Goal: Task Accomplishment & Management: Manage account settings

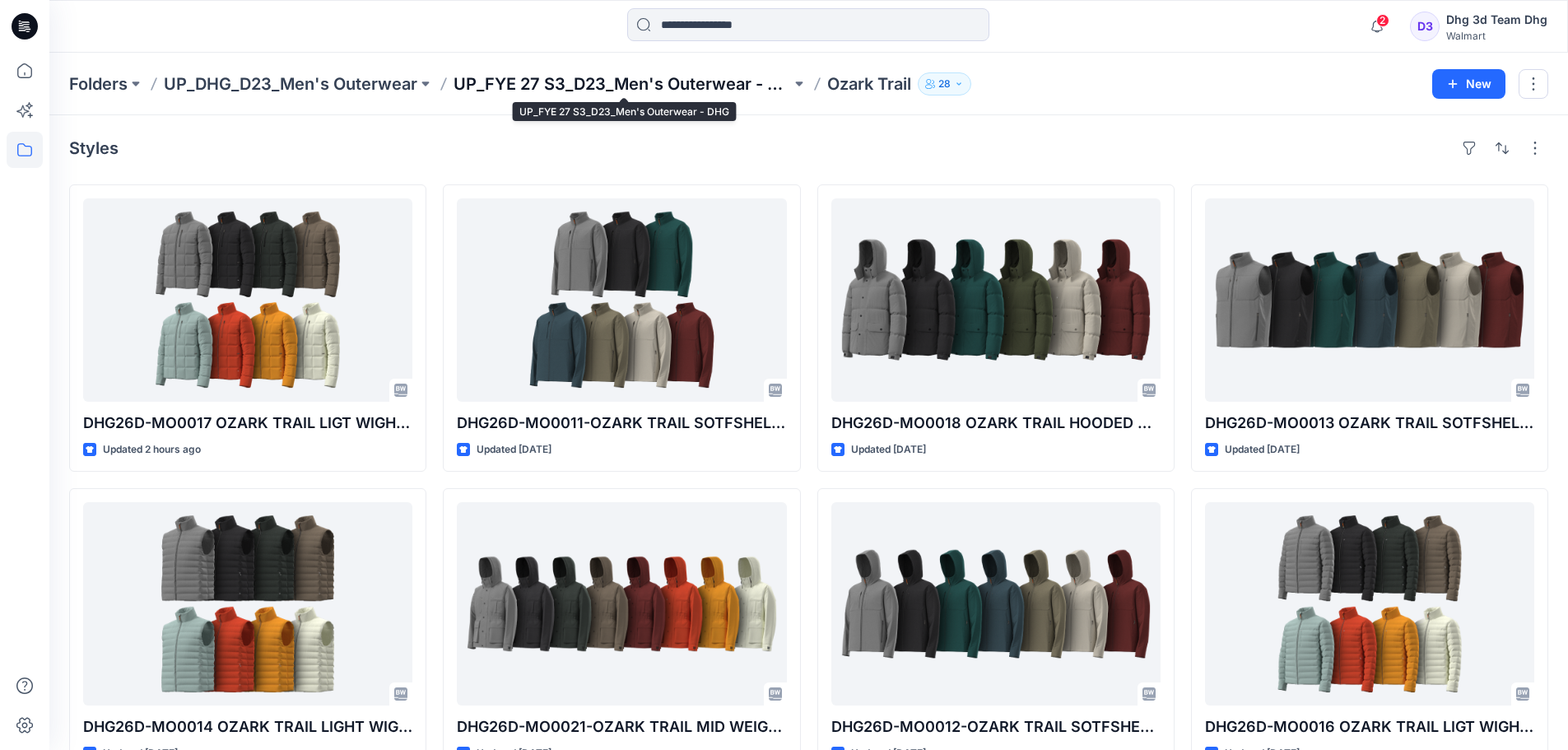
click at [587, 95] on p "UP_FYE 27 S3_D23_Men's Outerwear - DHG" at bounding box center [622, 84] width 337 height 23
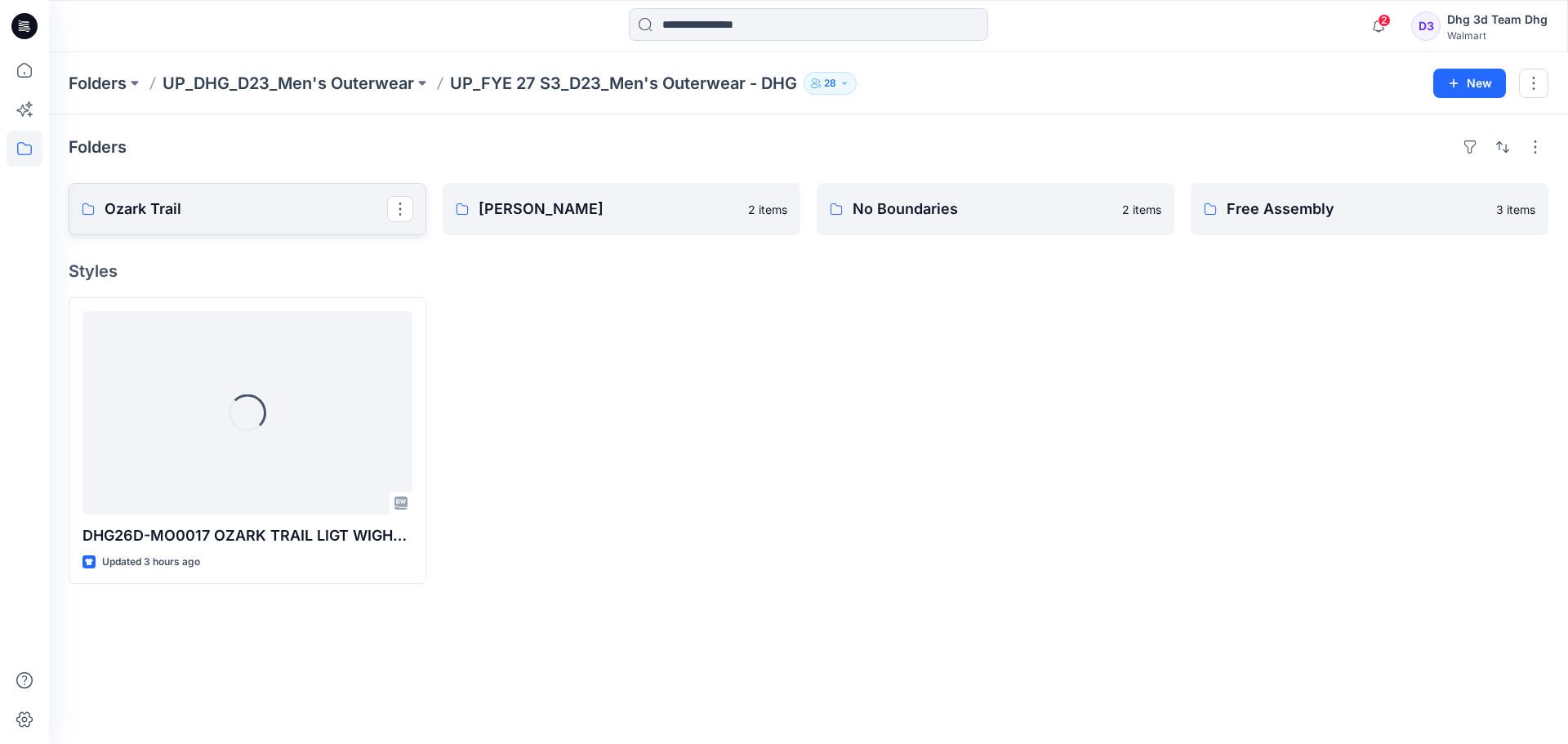
click at [208, 205] on p "Ozark Trail" at bounding box center [246, 210] width 283 height 23
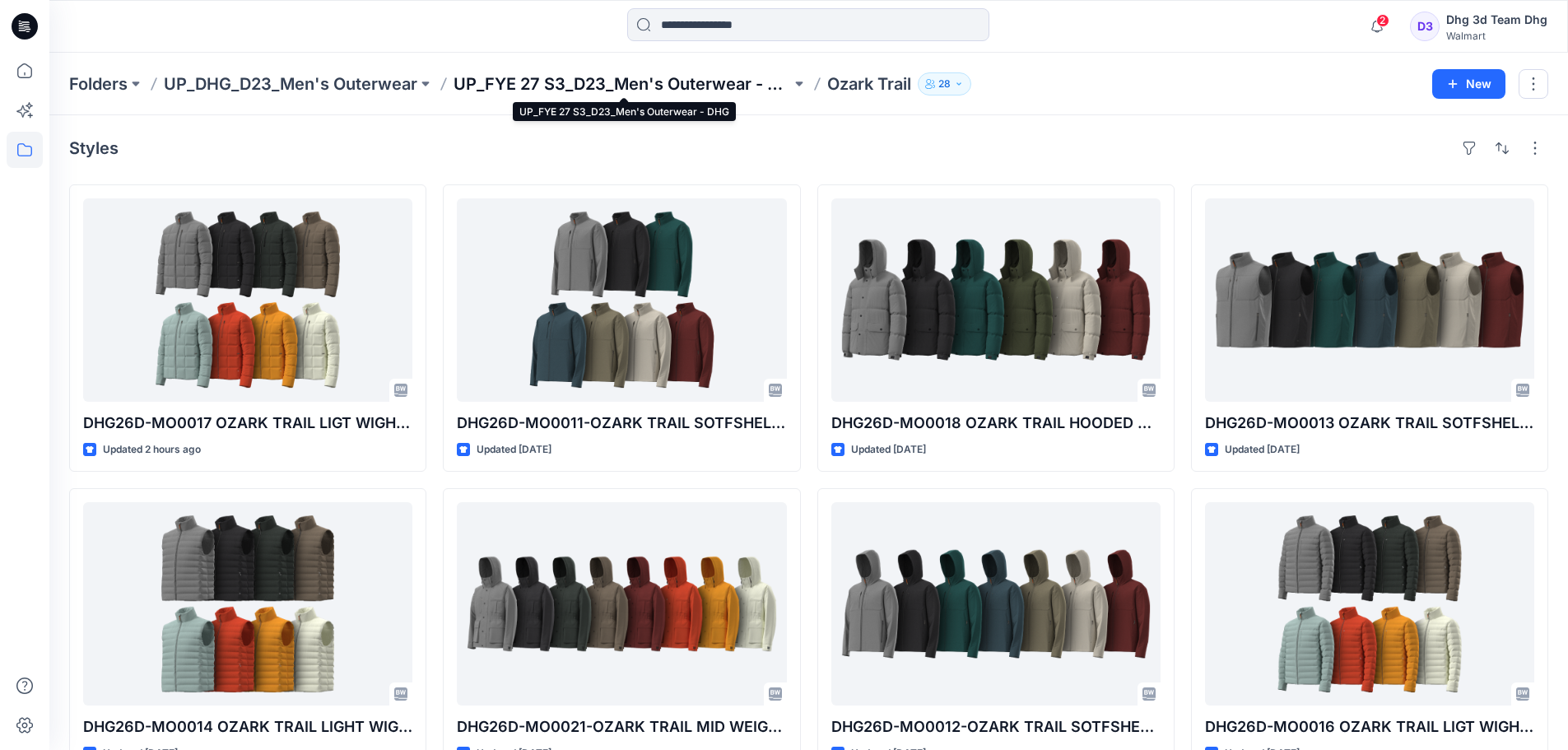
click at [656, 76] on p "UP_FYE 27 S3_D23_Men's Outerwear - DHG" at bounding box center [622, 84] width 337 height 23
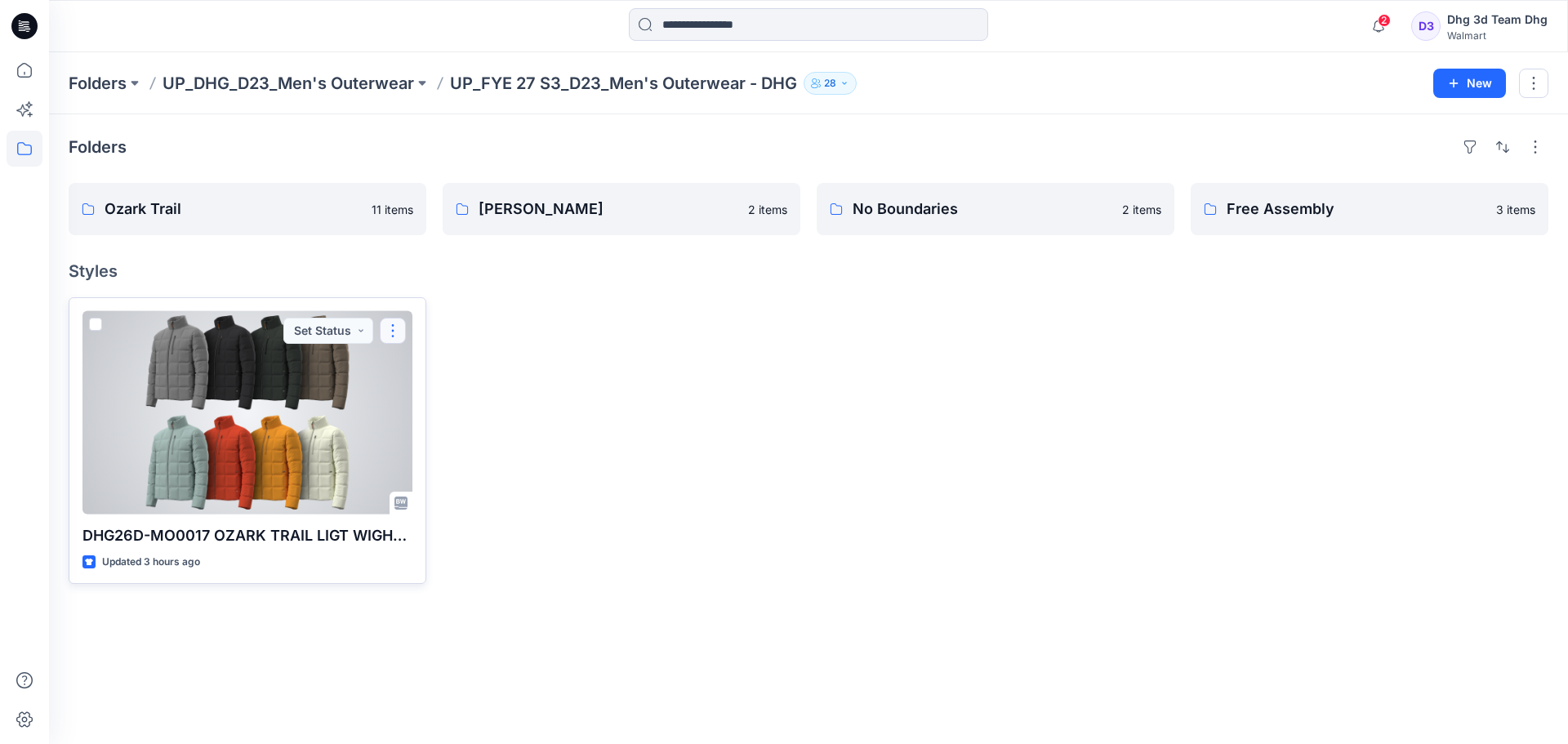
click at [389, 343] on button "button" at bounding box center [393, 331] width 26 height 26
click at [441, 370] on button "Edit" at bounding box center [471, 369] width 177 height 31
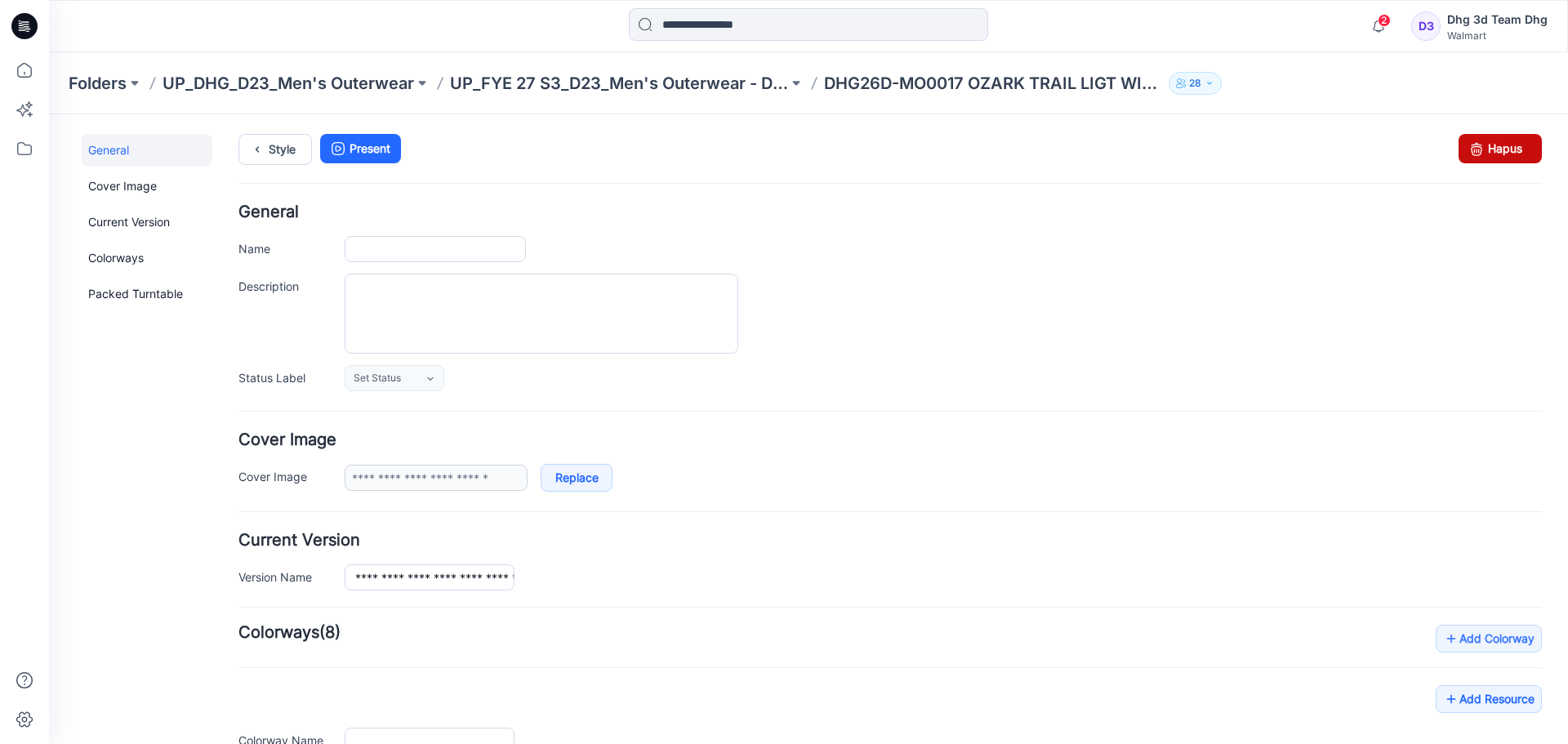
type input "**********"
drag, startPoint x: 911, startPoint y: 193, endPoint x: 1518, endPoint y: 152, distance: 608.4
click at [1518, 152] on link "Hapus" at bounding box center [1500, 148] width 83 height 30
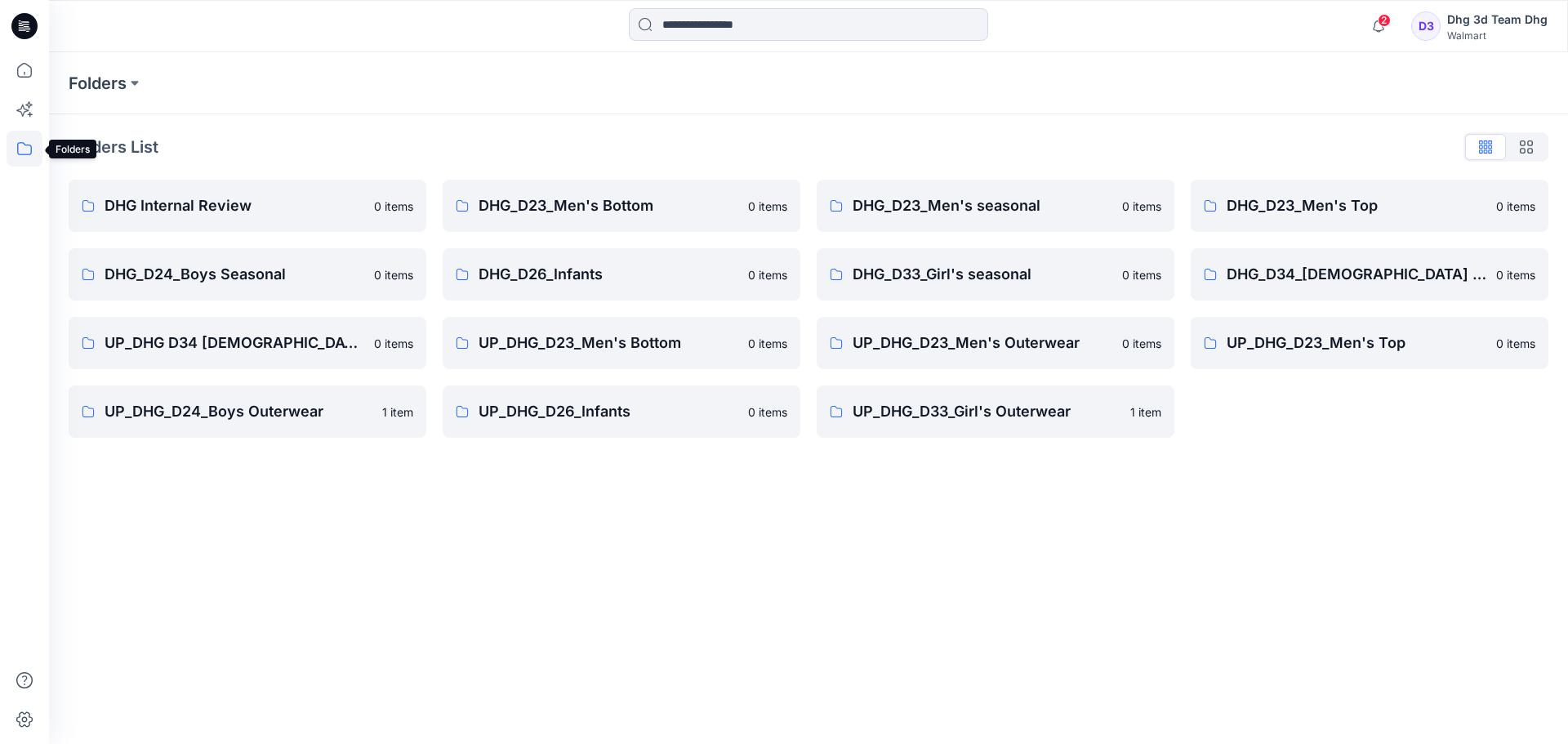
click at [31, 145] on icon at bounding box center [25, 148] width 15 height 13
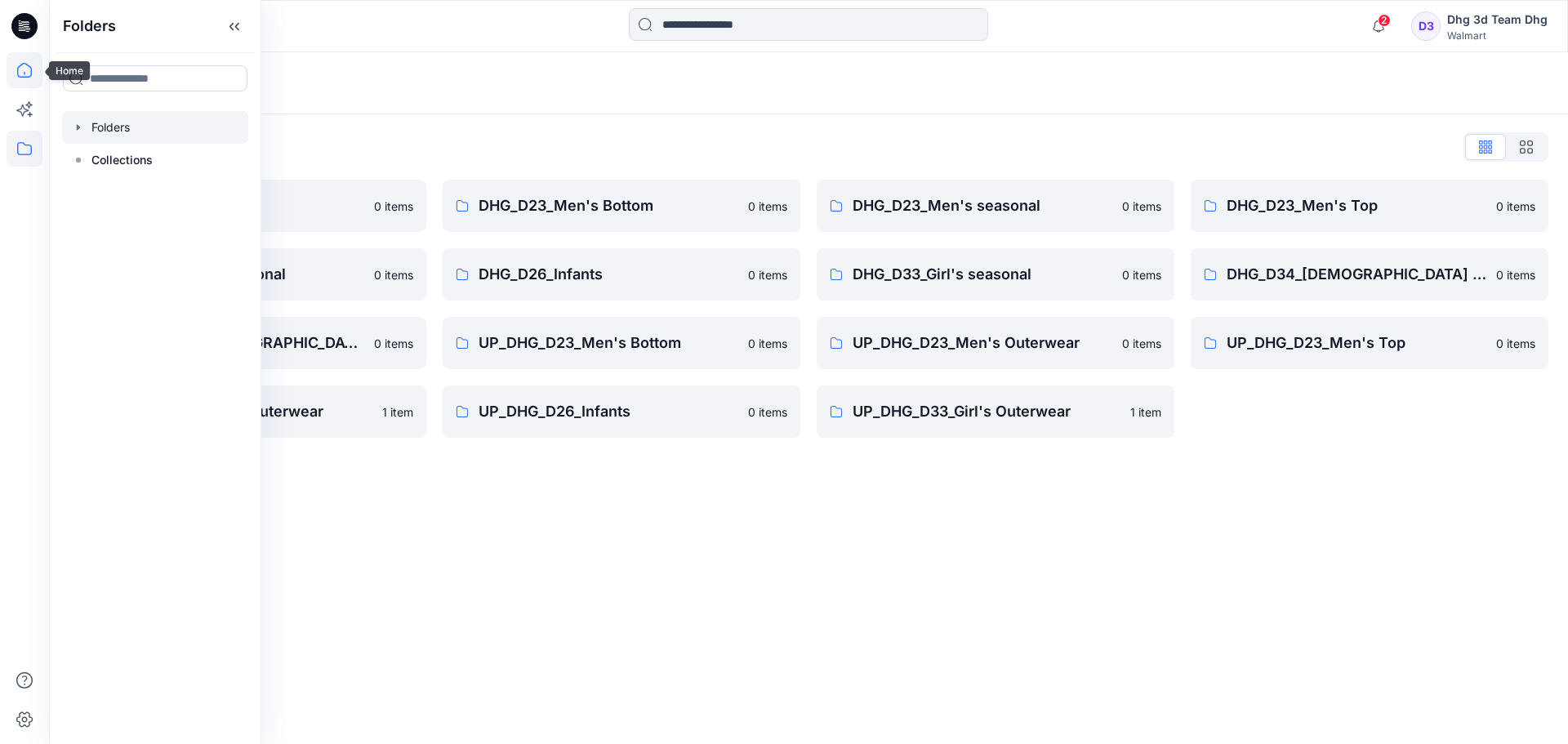
click at [18, 71] on icon at bounding box center [25, 70] width 15 height 15
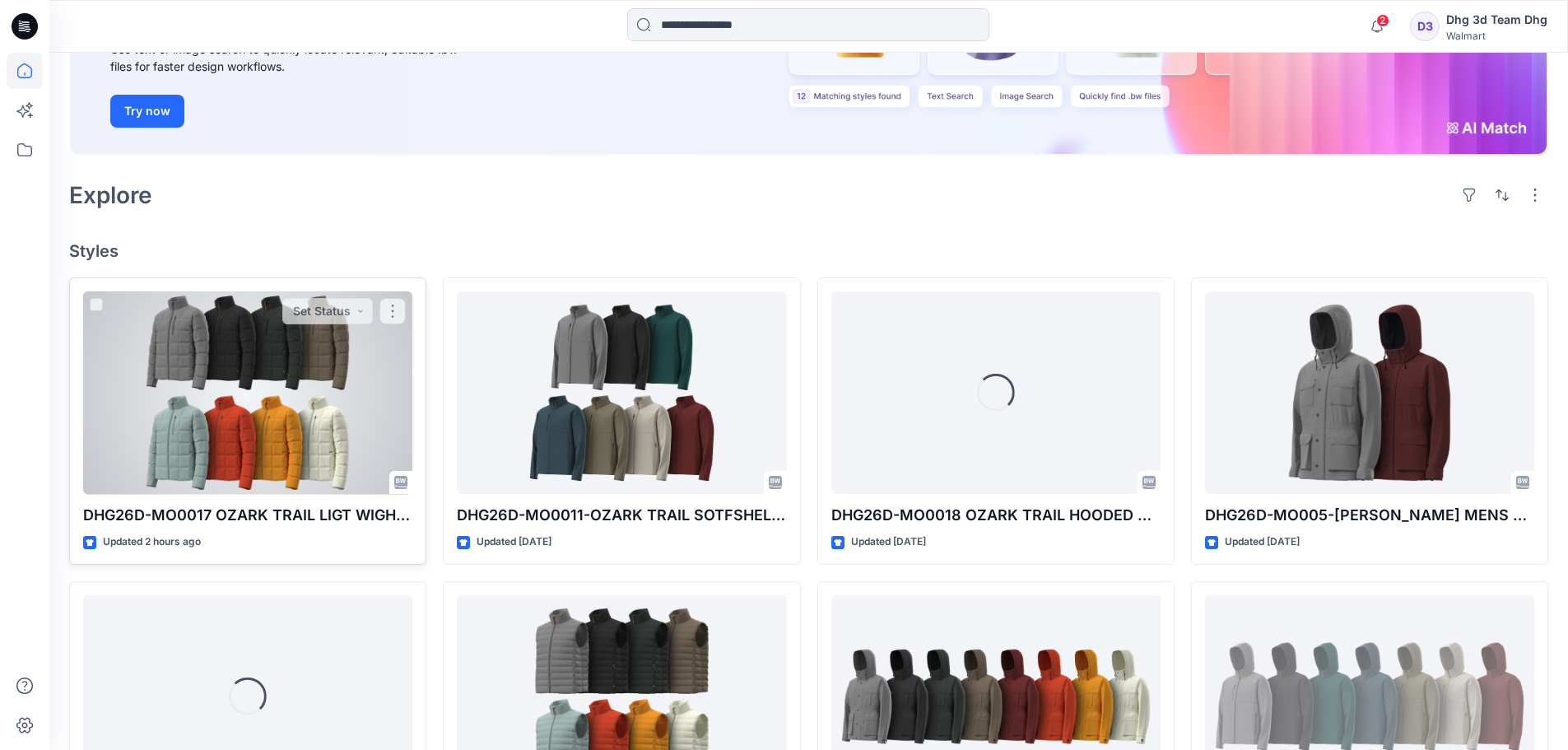
scroll to position [247, 0]
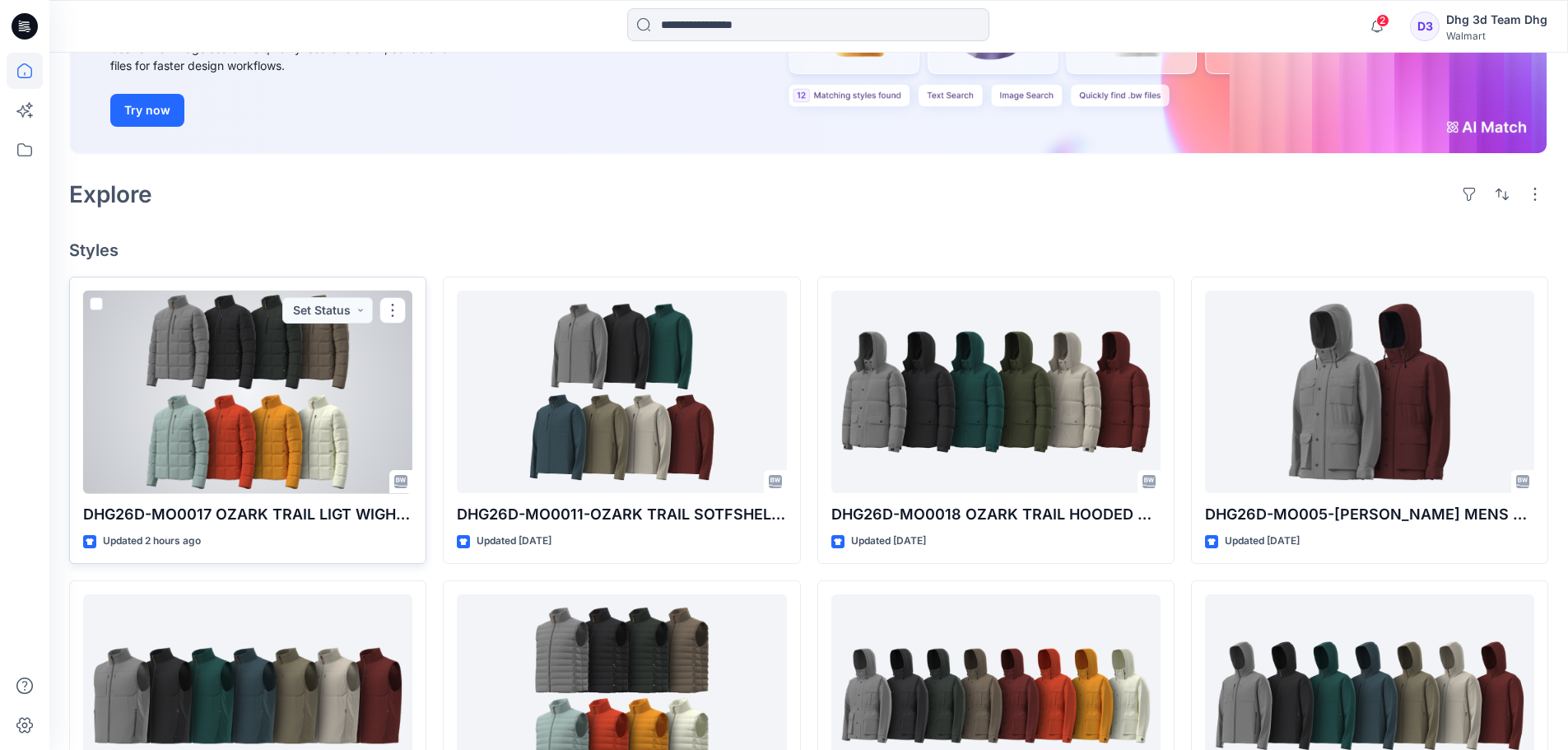
click at [255, 408] on div at bounding box center [248, 392] width 329 height 204
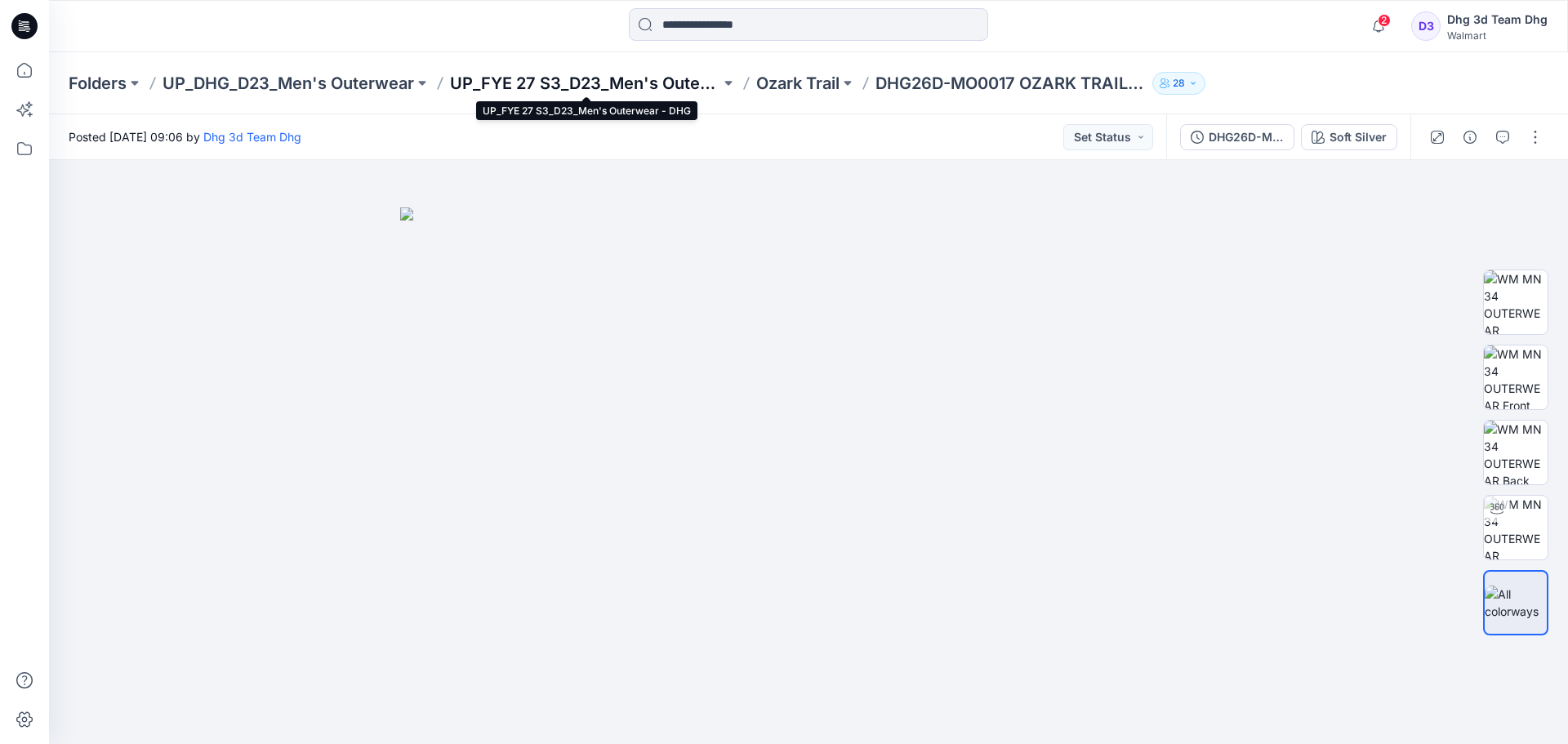
click at [641, 85] on p "UP_FYE 27 S3_D23_Men's Outerwear - DHG" at bounding box center [586, 83] width 271 height 23
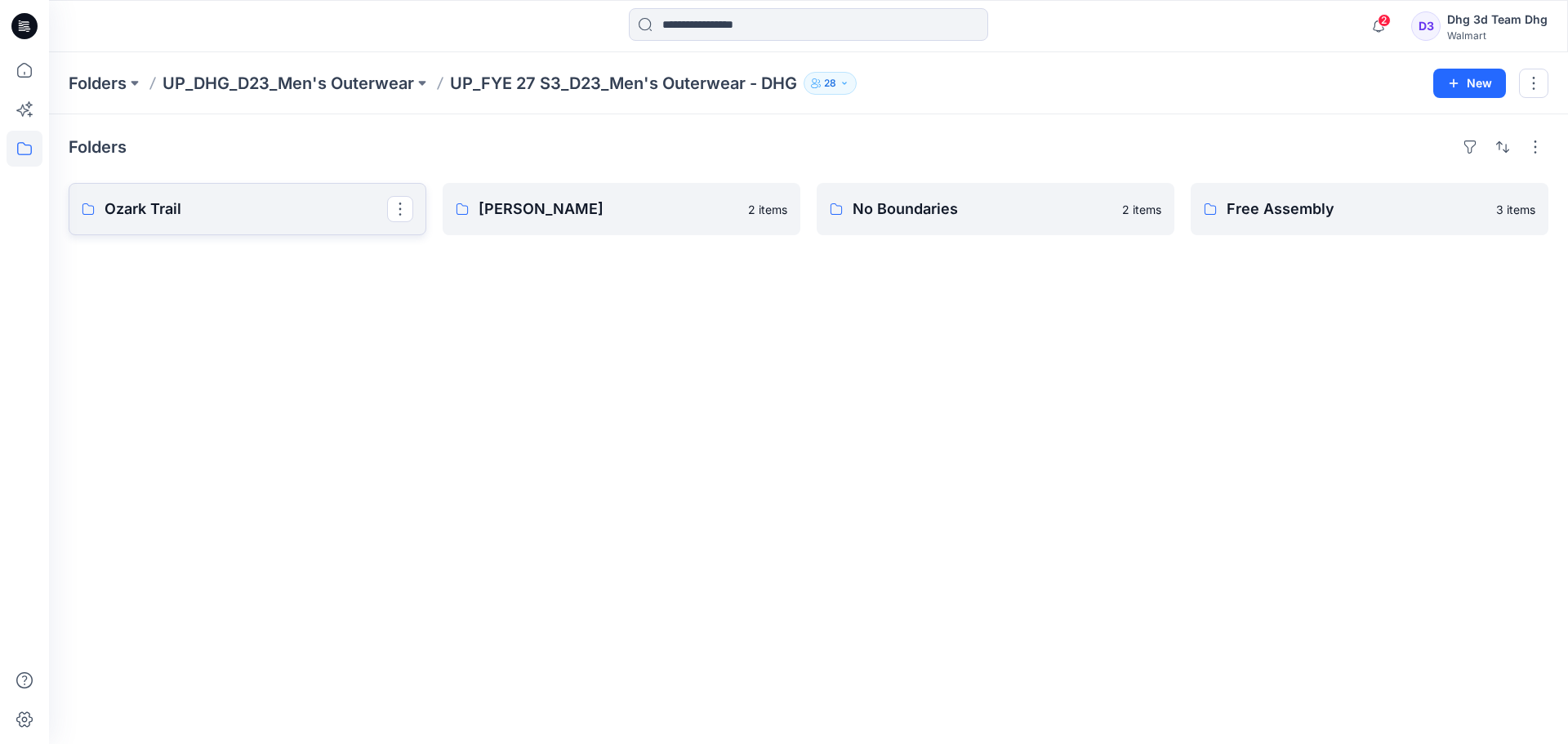
click at [311, 208] on p "Ozark Trail" at bounding box center [246, 210] width 283 height 23
